Goal: Task Accomplishment & Management: Manage account settings

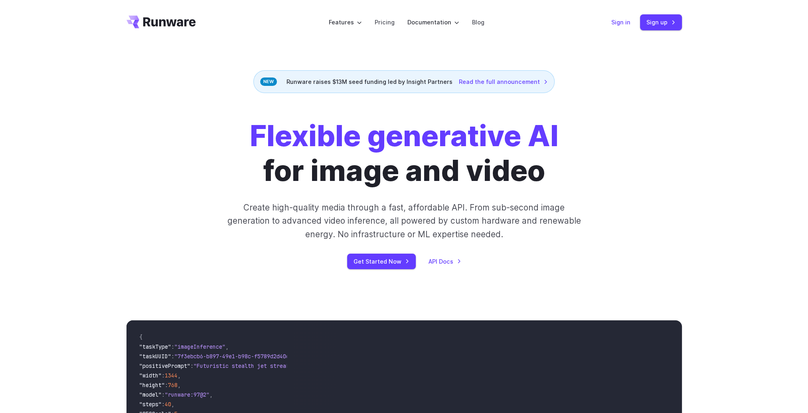
click at [622, 23] on link "Sign in" at bounding box center [621, 22] width 19 height 9
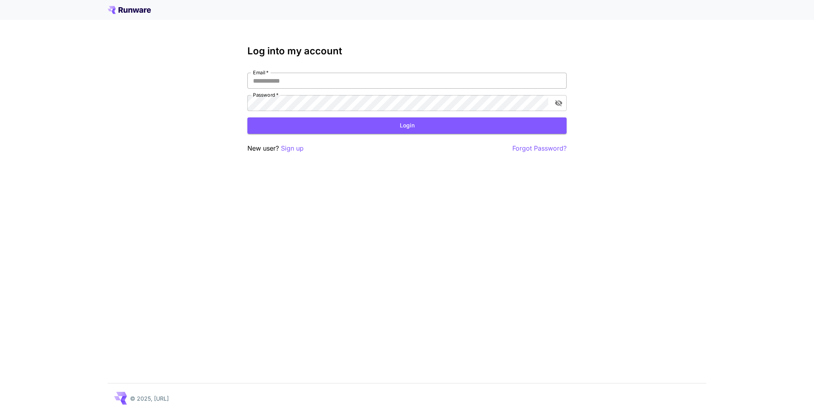
click at [314, 83] on input "Email   *" at bounding box center [407, 81] width 319 height 16
type input "**********"
click button "Login" at bounding box center [407, 125] width 319 height 16
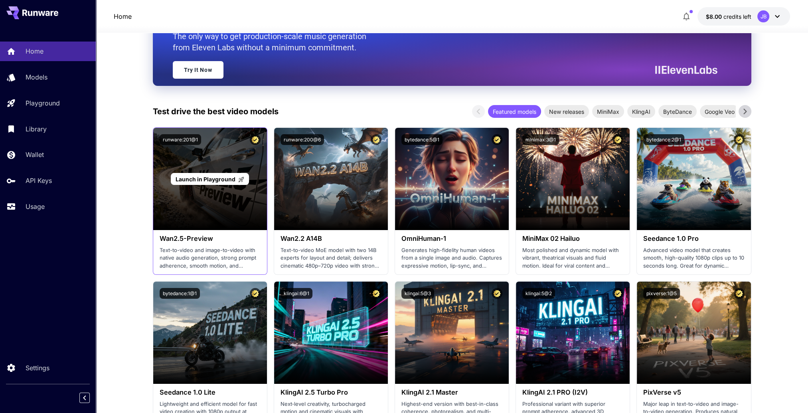
scroll to position [160, 0]
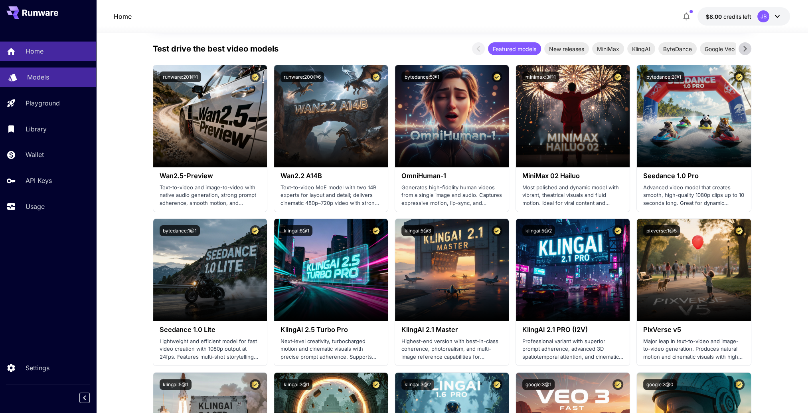
click at [34, 76] on p "Models" at bounding box center [38, 77] width 22 height 10
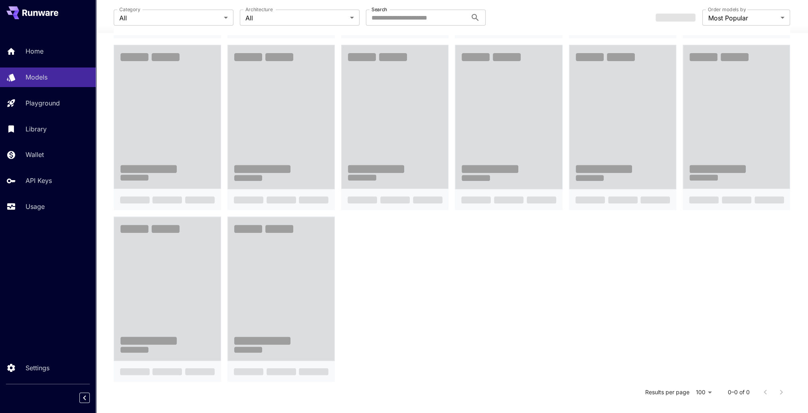
scroll to position [424, 0]
